Goal: Navigation & Orientation: Find specific page/section

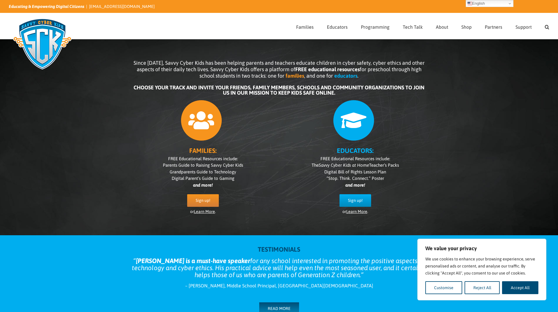
click at [523, 288] on button "Accept All" at bounding box center [520, 287] width 36 height 13
checkbox input "true"
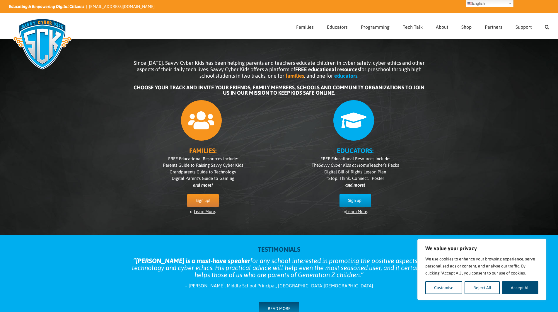
checkbox input "true"
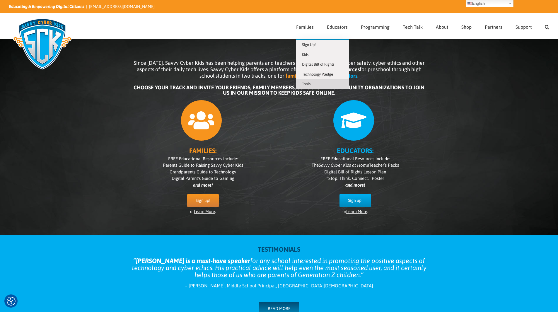
click at [314, 83] on link "Tools" at bounding box center [322, 84] width 53 height 10
